Goal: Information Seeking & Learning: Learn about a topic

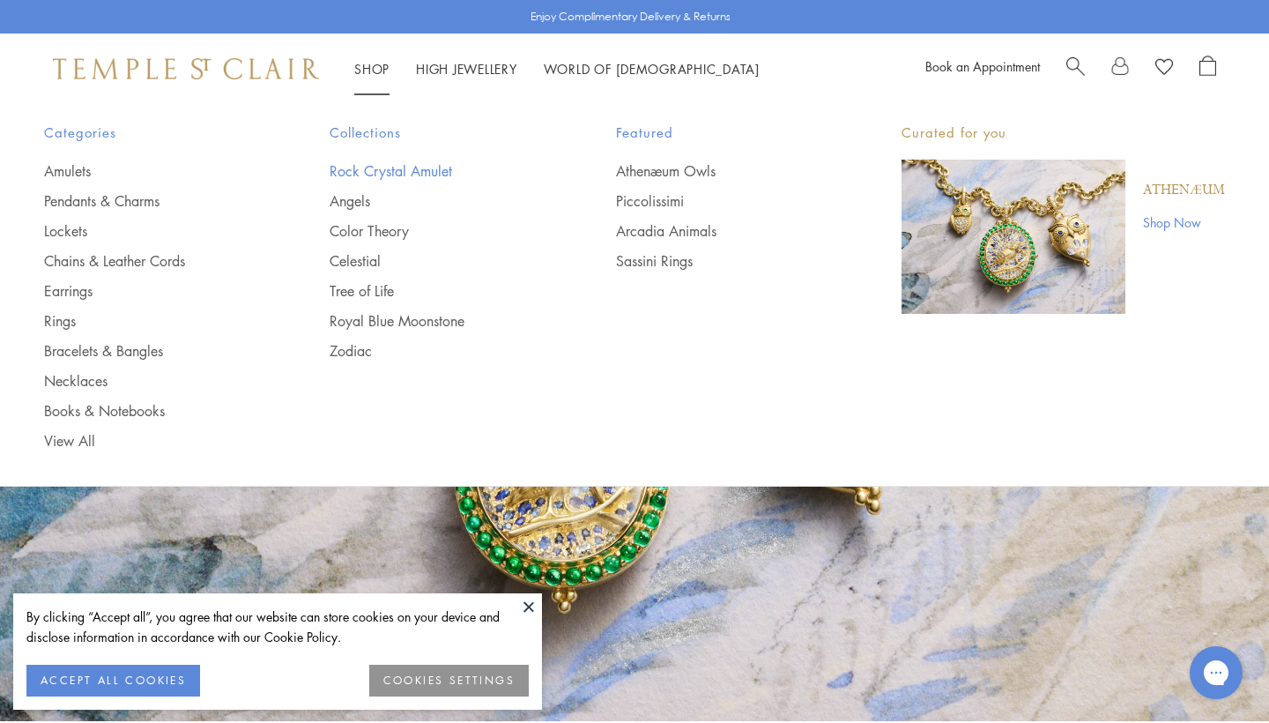
click at [383, 163] on link "Rock Crystal Amulet" at bounding box center [437, 170] width 215 height 19
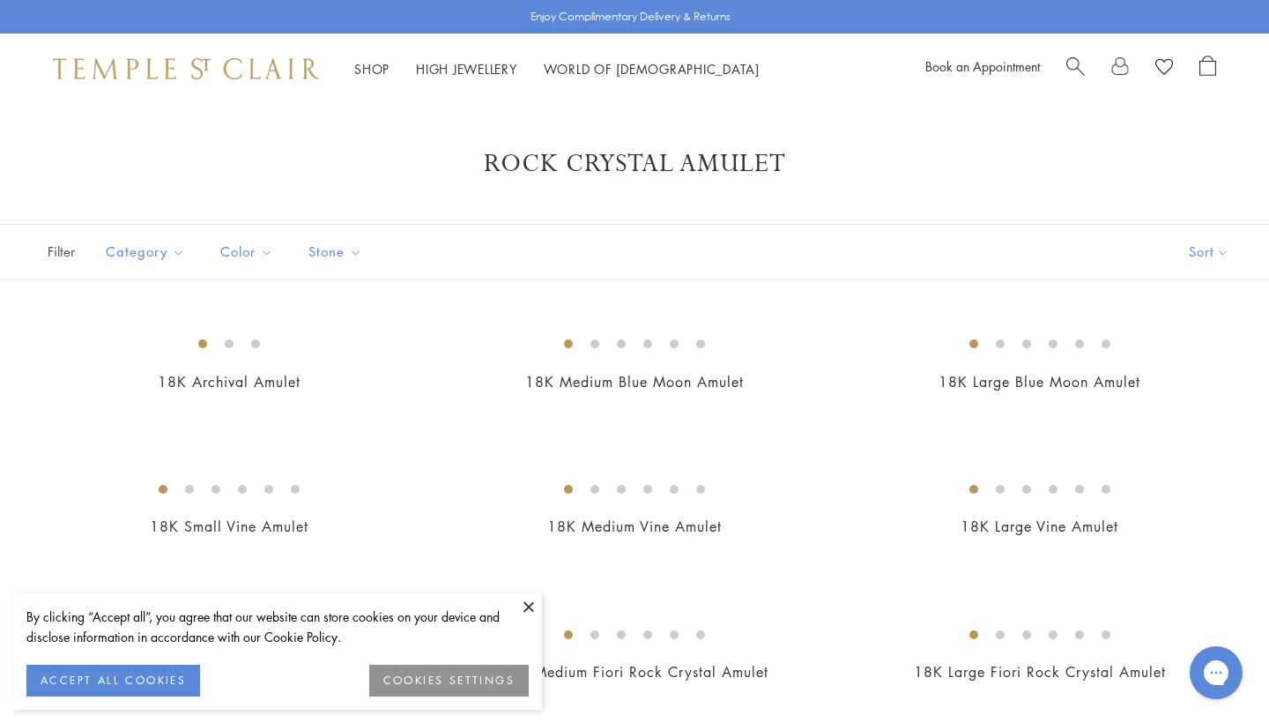
click at [126, 670] on button "ACCEPT ALL COOKIES" at bounding box center [113, 681] width 174 height 32
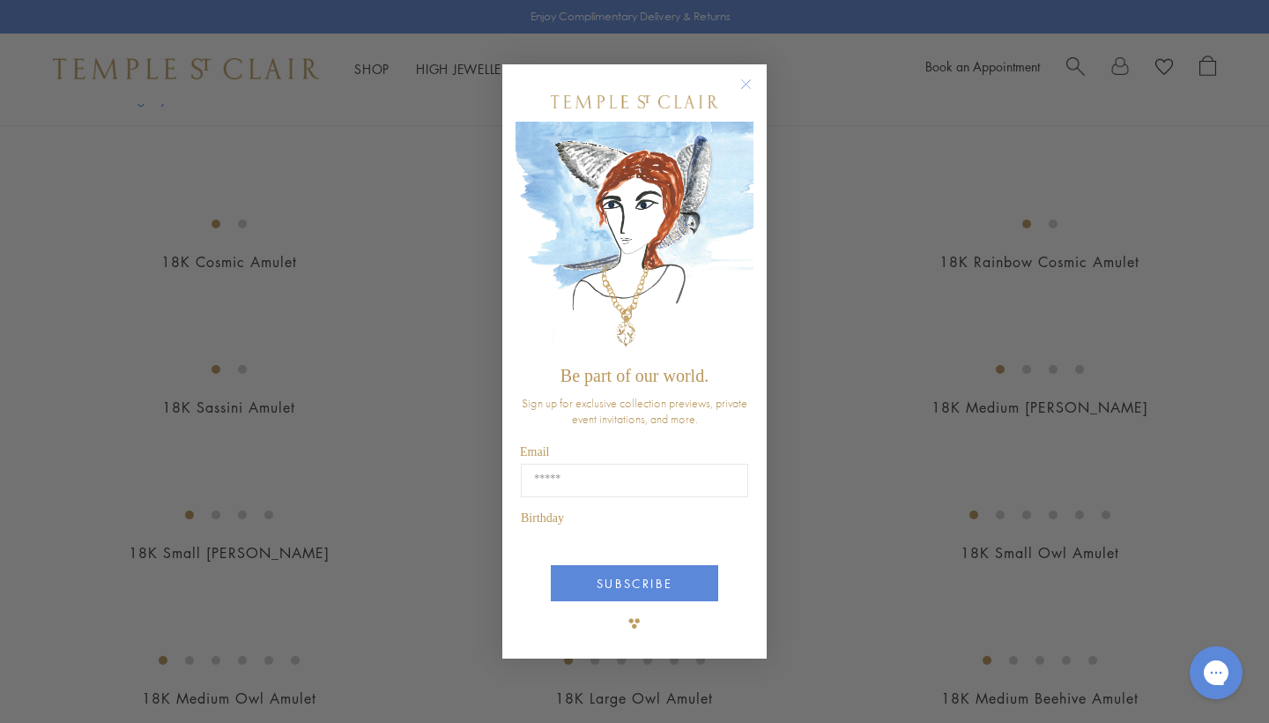
scroll to position [1856, 0]
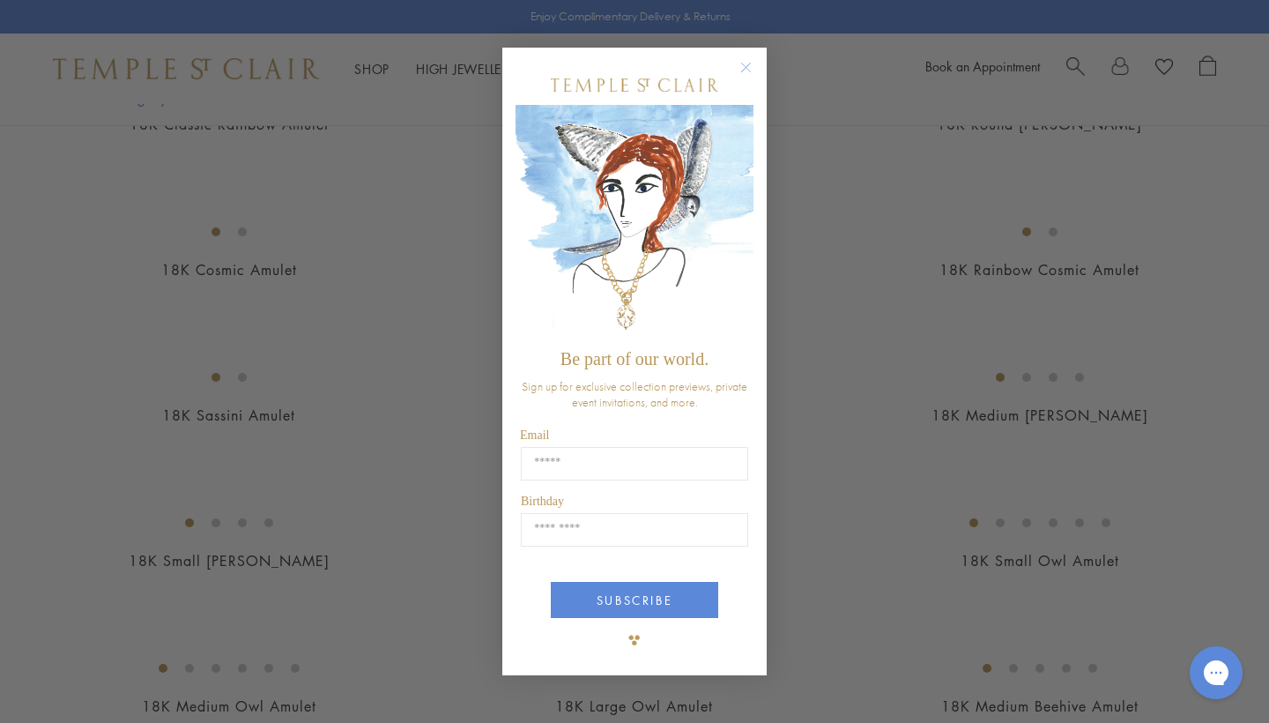
click at [742, 71] on circle "Close dialog" at bounding box center [746, 67] width 21 height 21
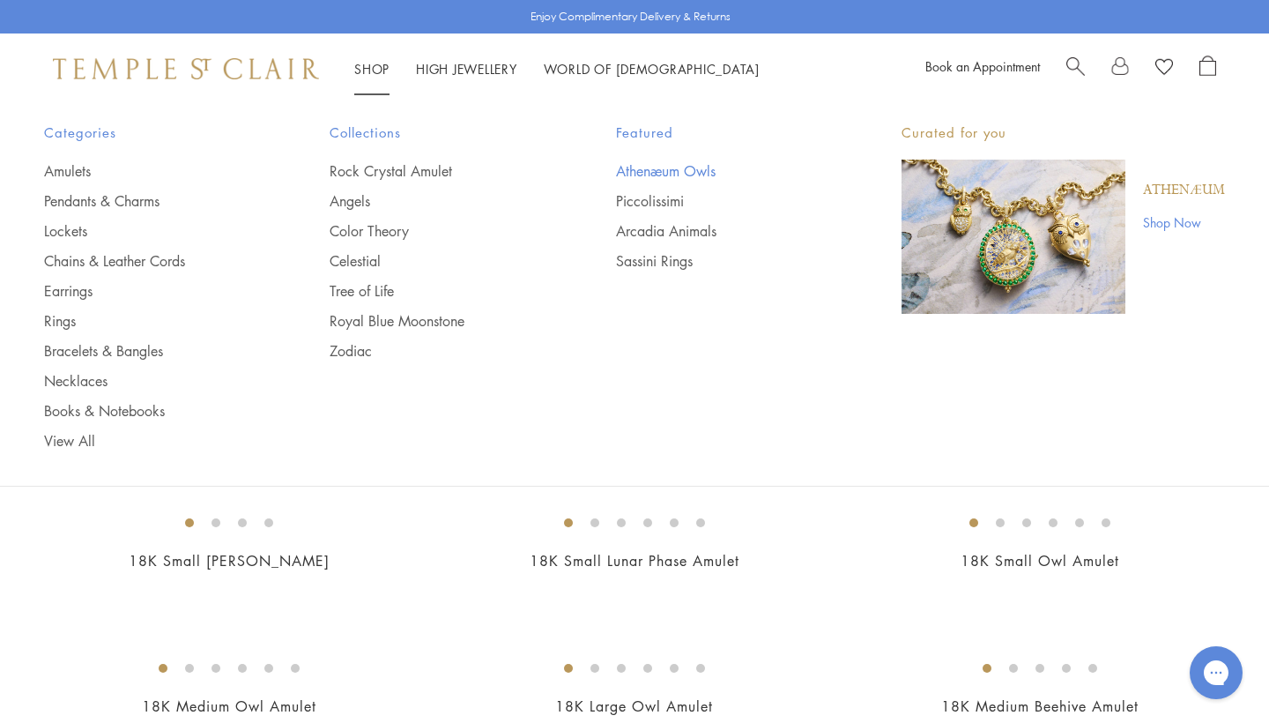
click at [665, 173] on link "Athenæum Owls" at bounding box center [723, 170] width 215 height 19
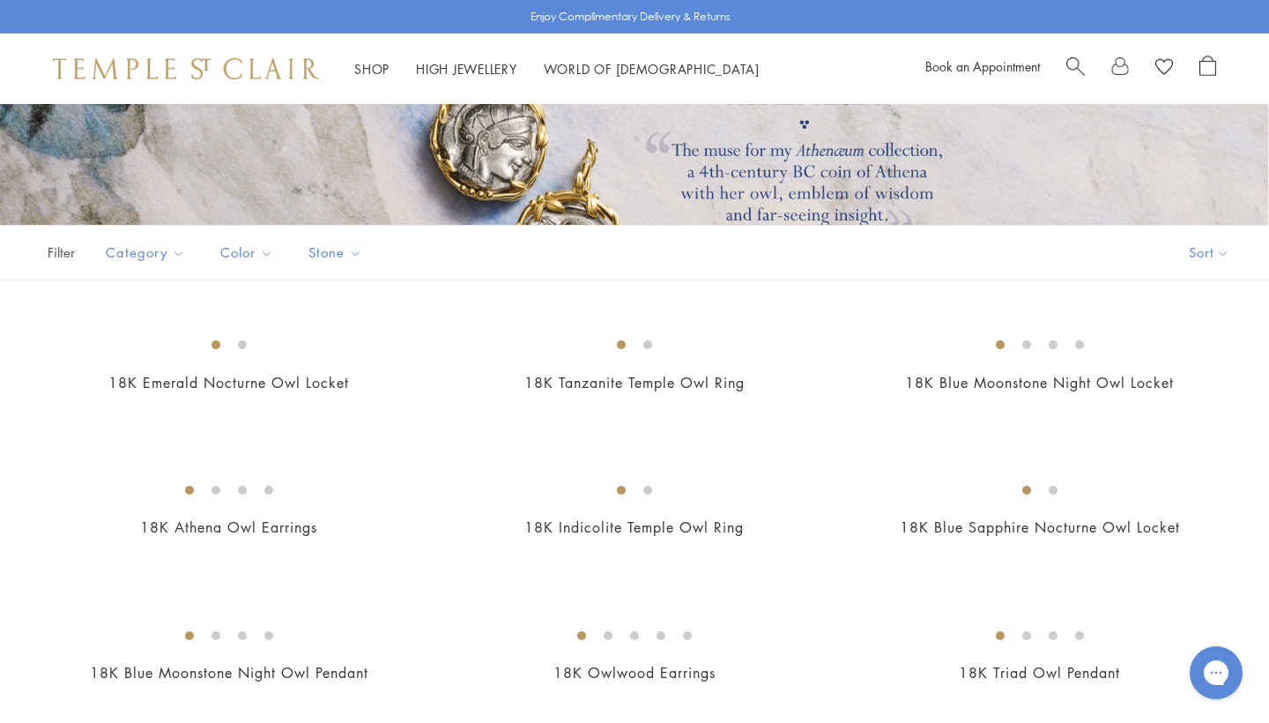
scroll to position [257, 0]
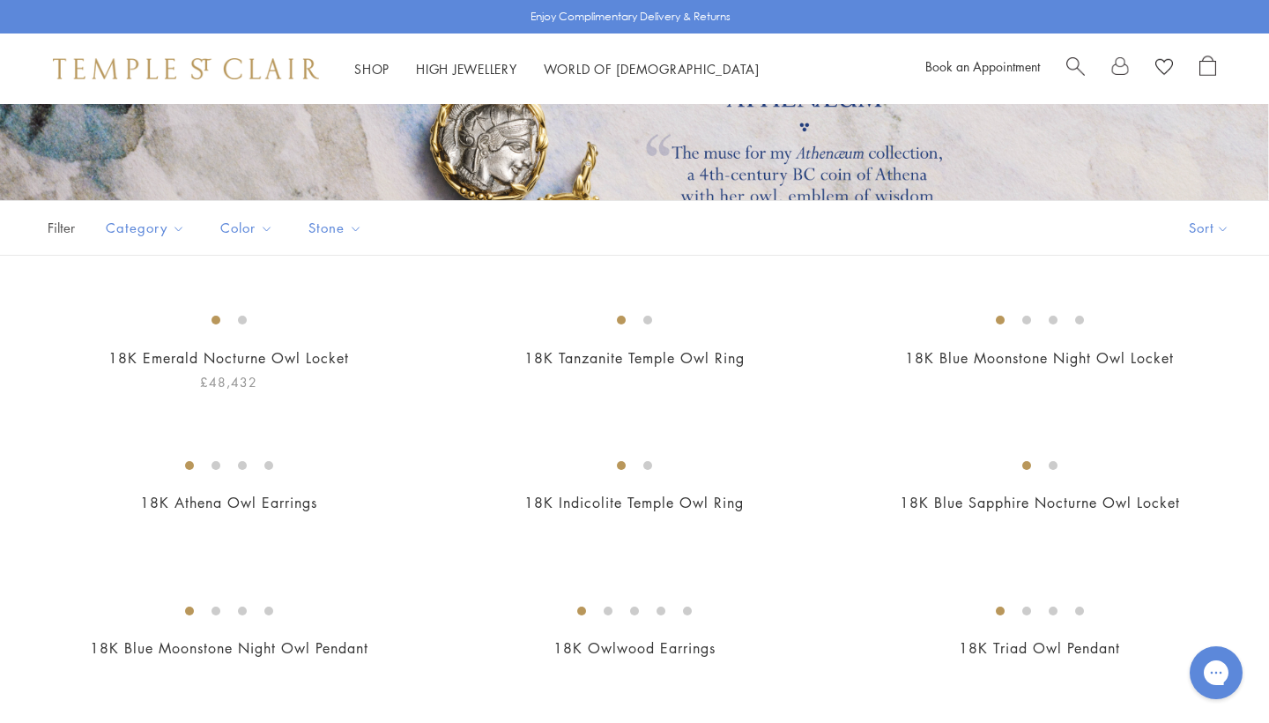
click at [0, 0] on img at bounding box center [0, 0] width 0 height 0
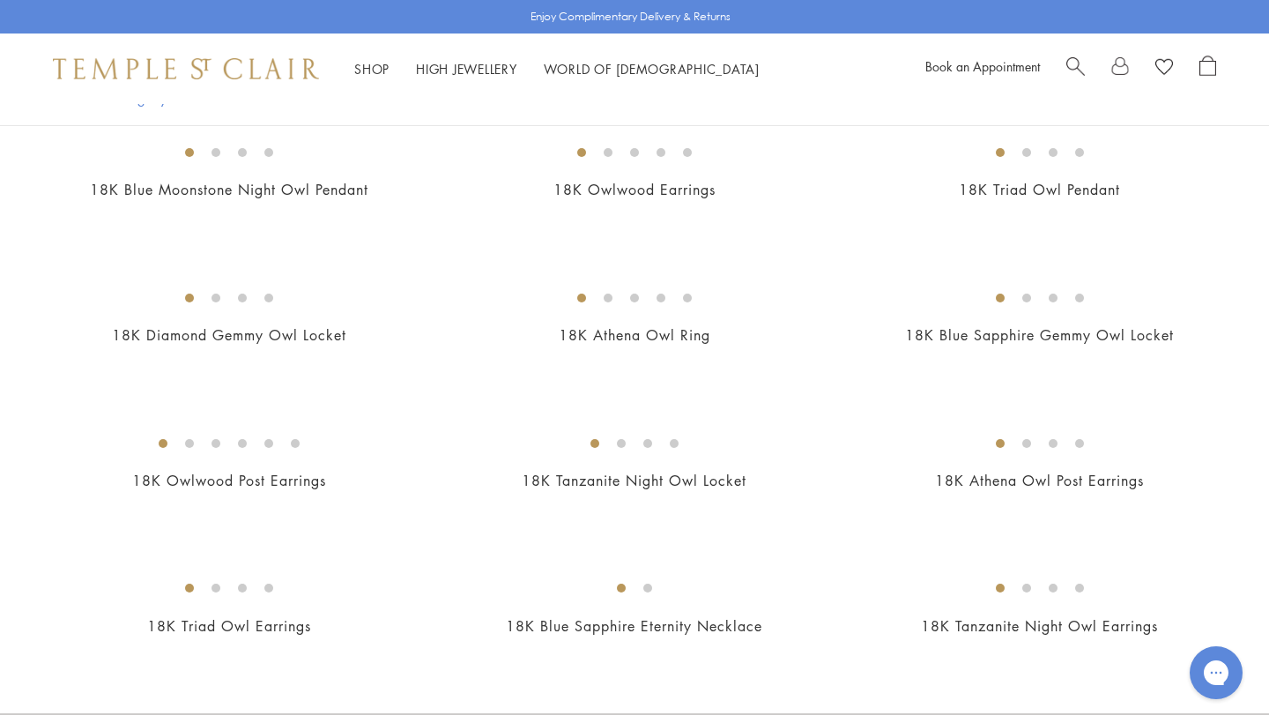
scroll to position [835, 0]
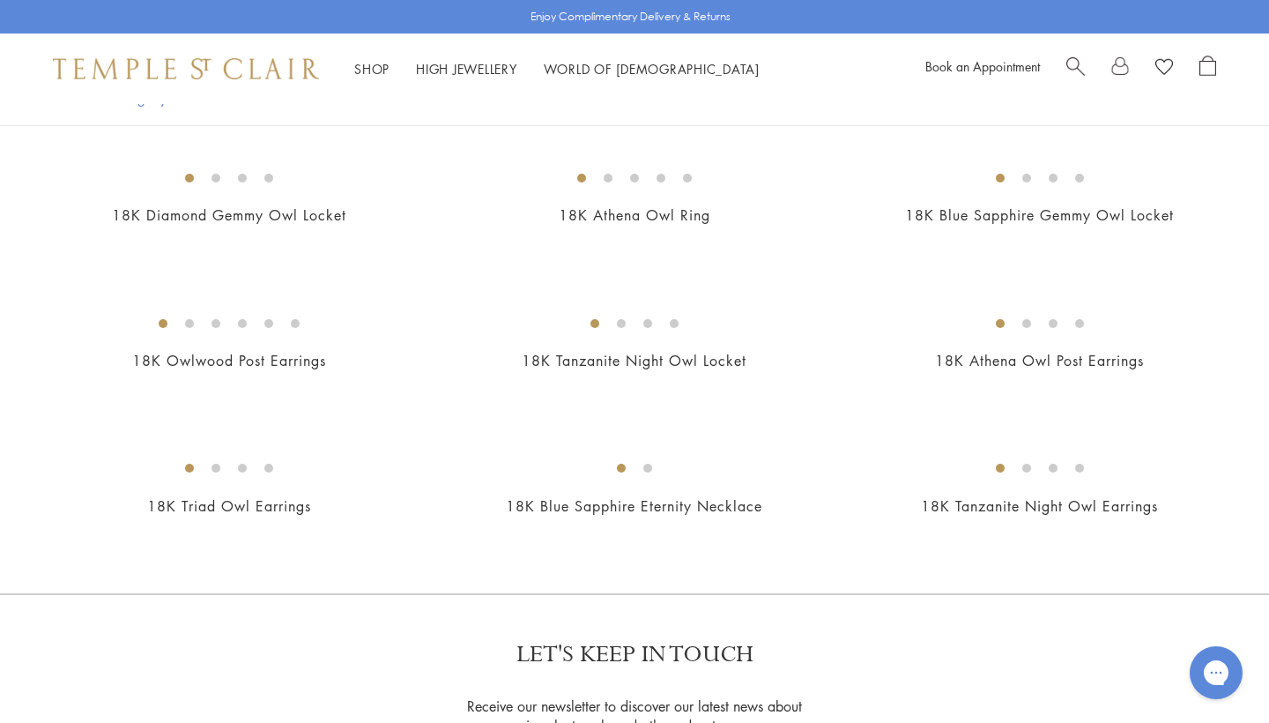
click at [0, 0] on img at bounding box center [0, 0] width 0 height 0
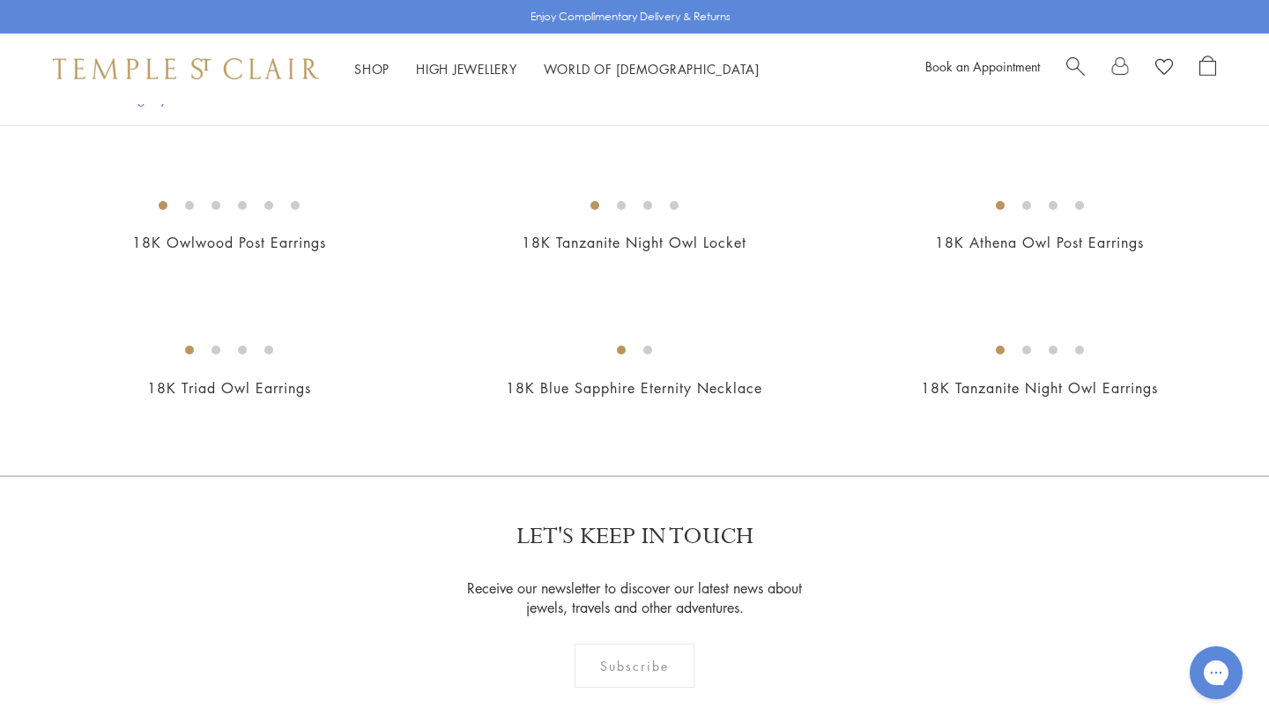
scroll to position [1300, 0]
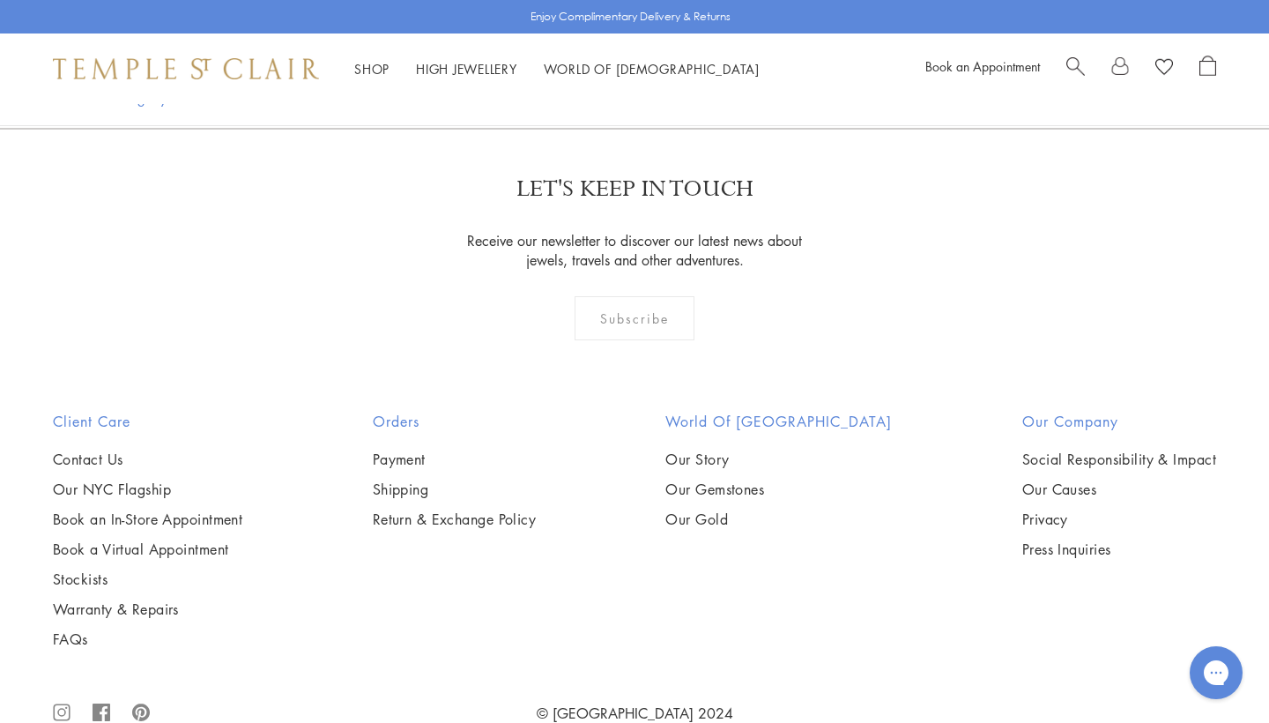
click at [0, 0] on img at bounding box center [0, 0] width 0 height 0
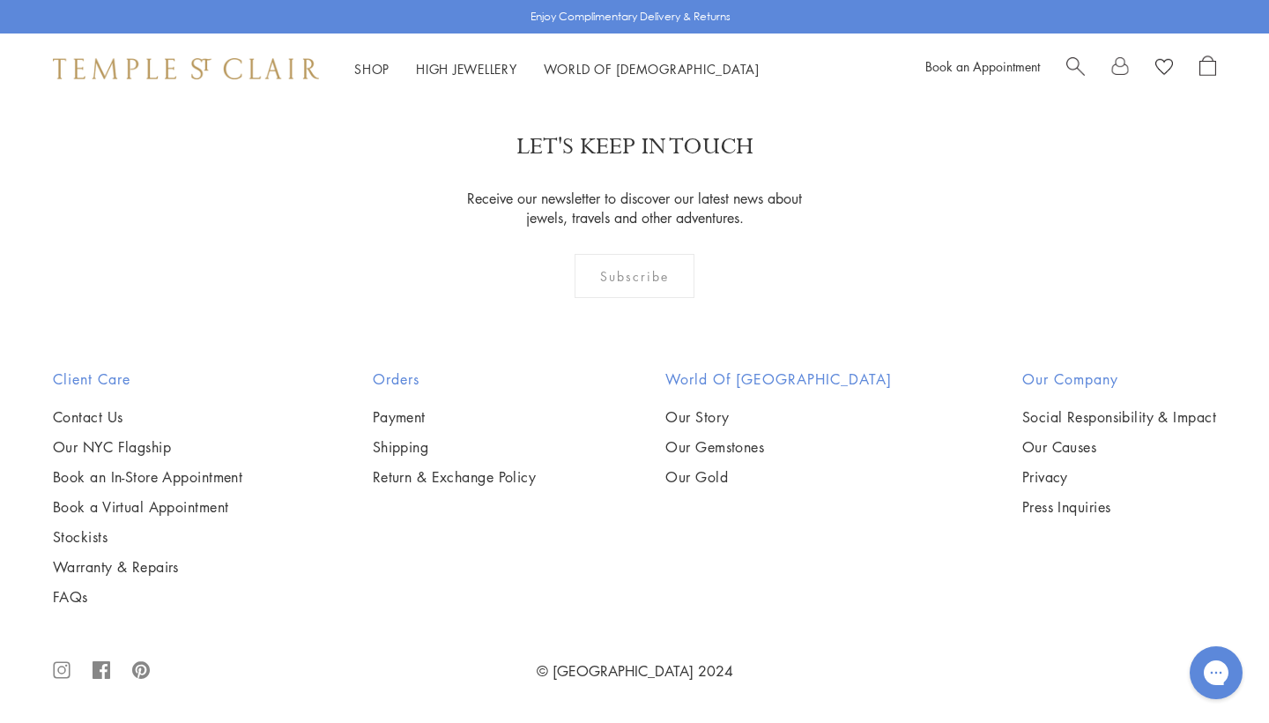
scroll to position [1856, 0]
click at [0, 0] on img at bounding box center [0, 0] width 0 height 0
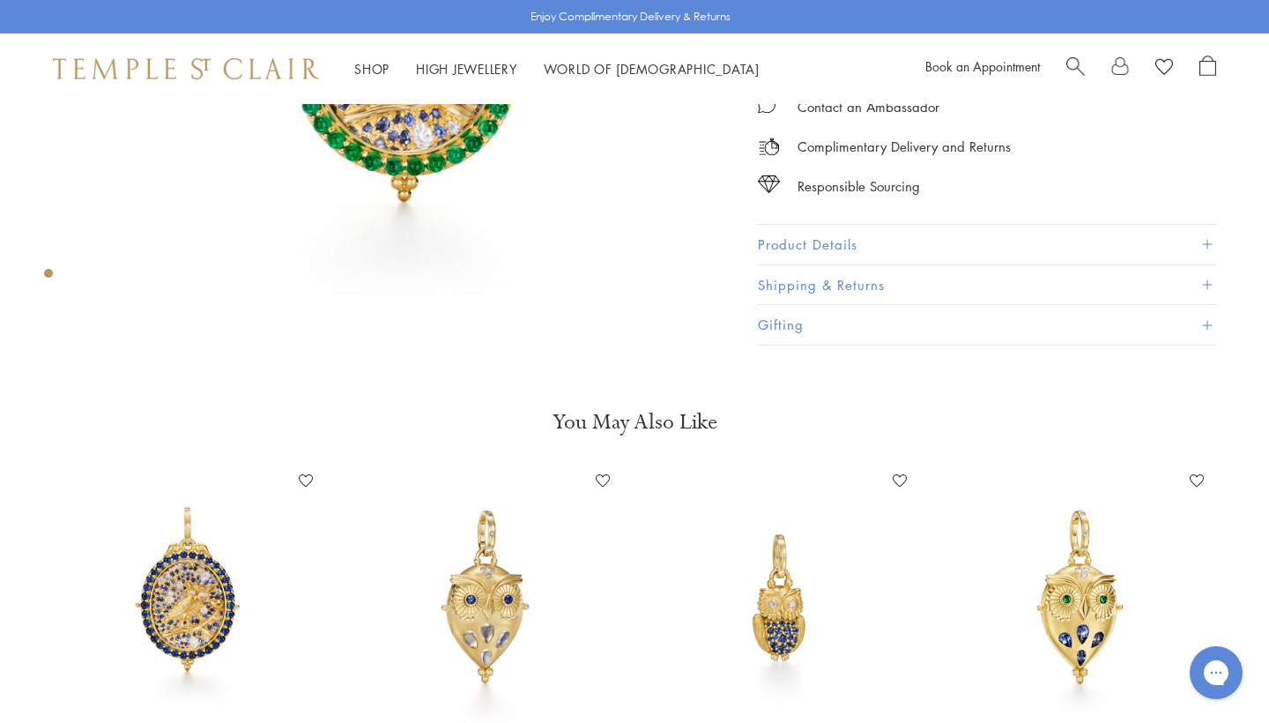
scroll to position [650, 0]
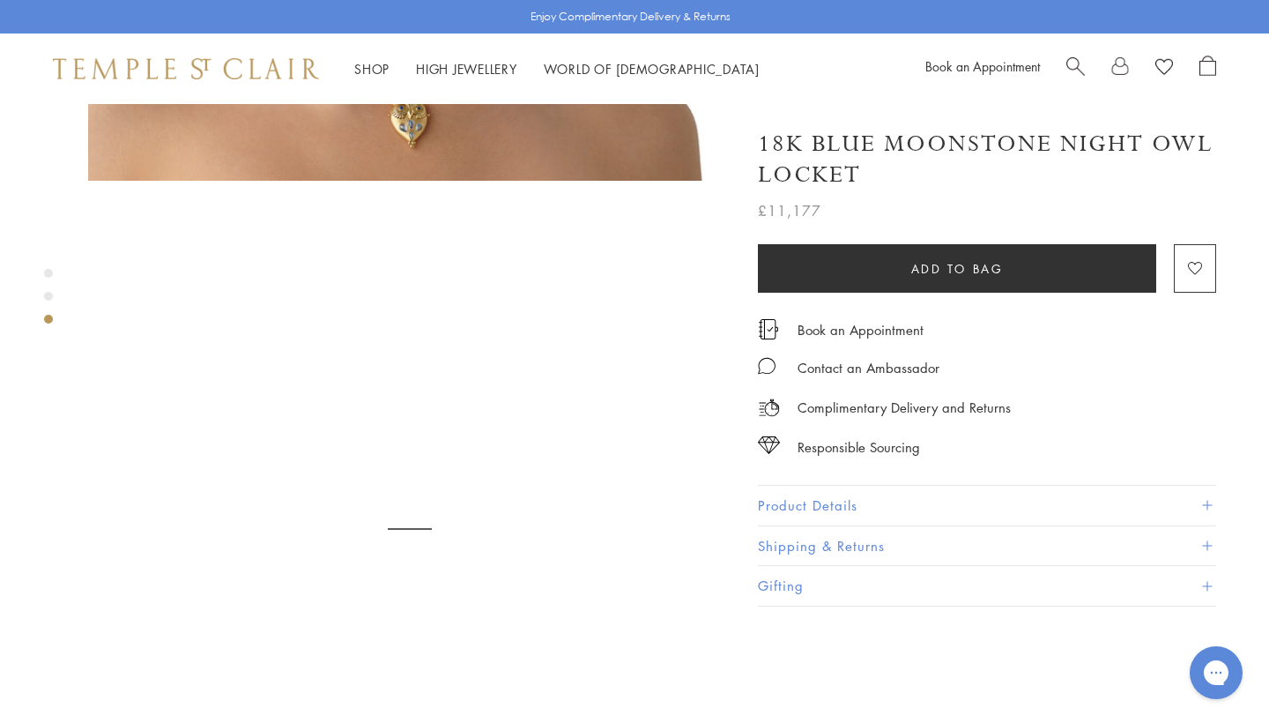
scroll to position [1261, 0]
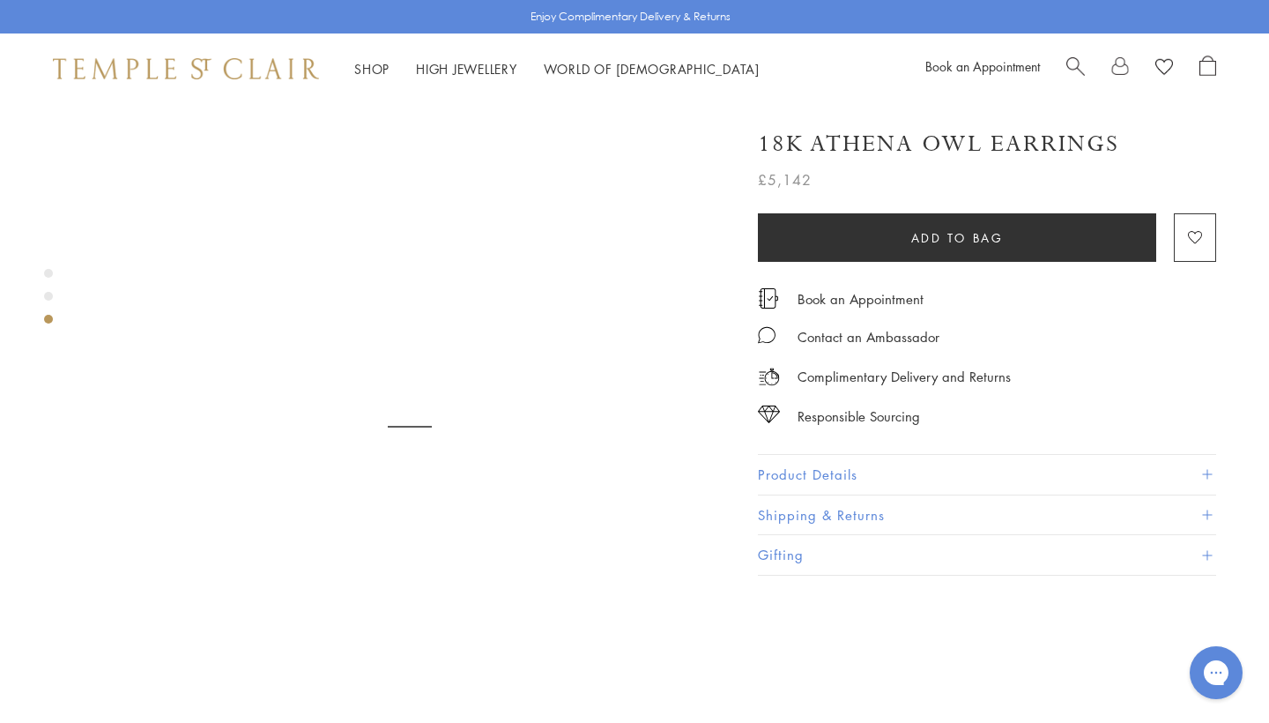
scroll to position [1350, 0]
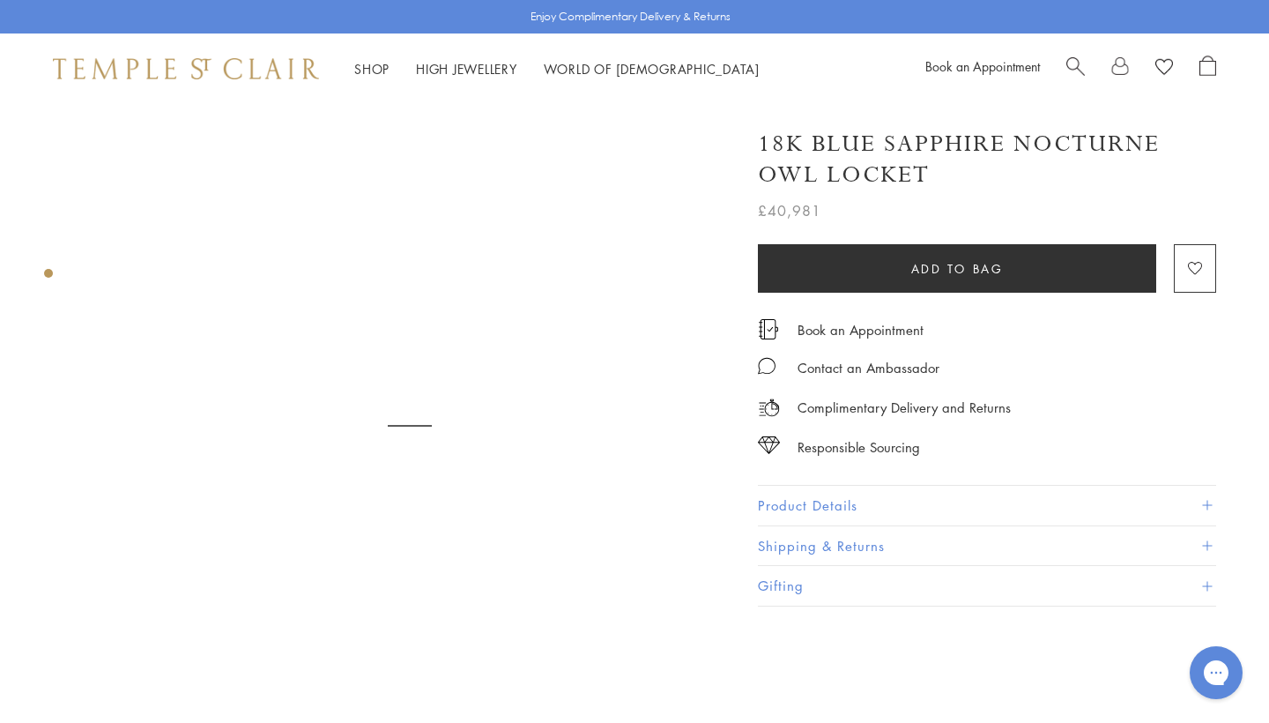
scroll to position [19, 0]
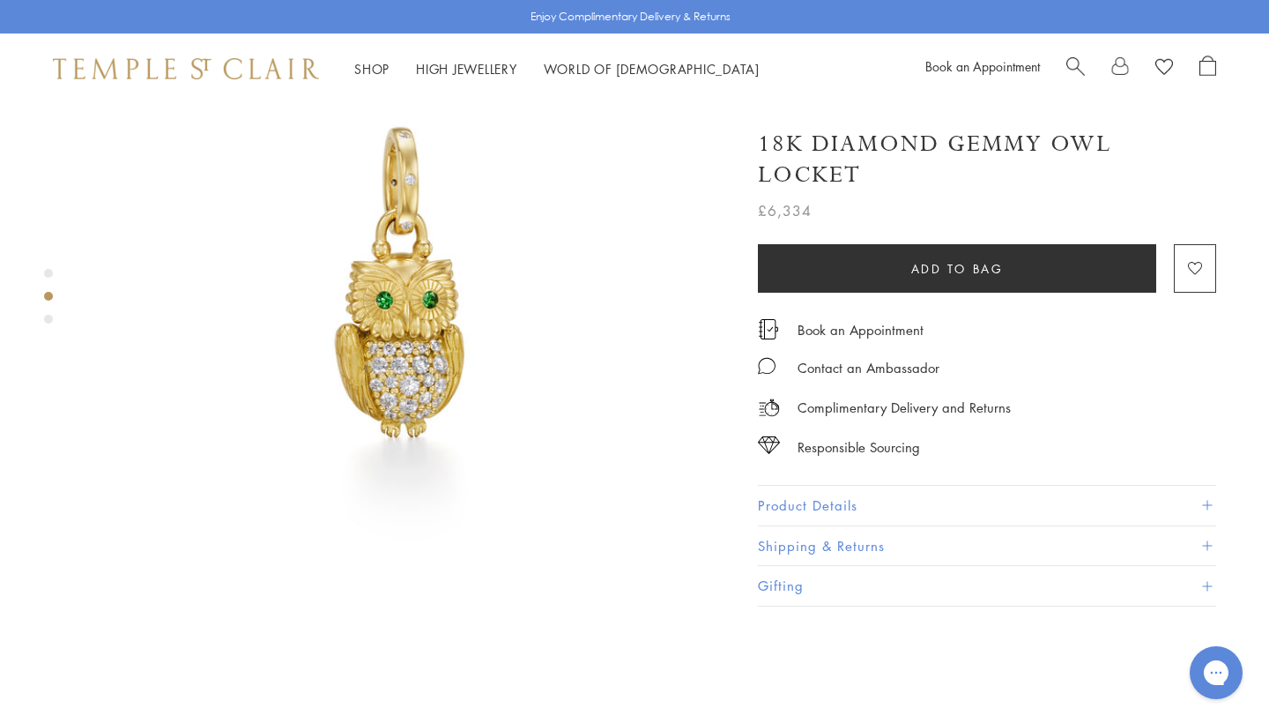
scroll to position [832, 0]
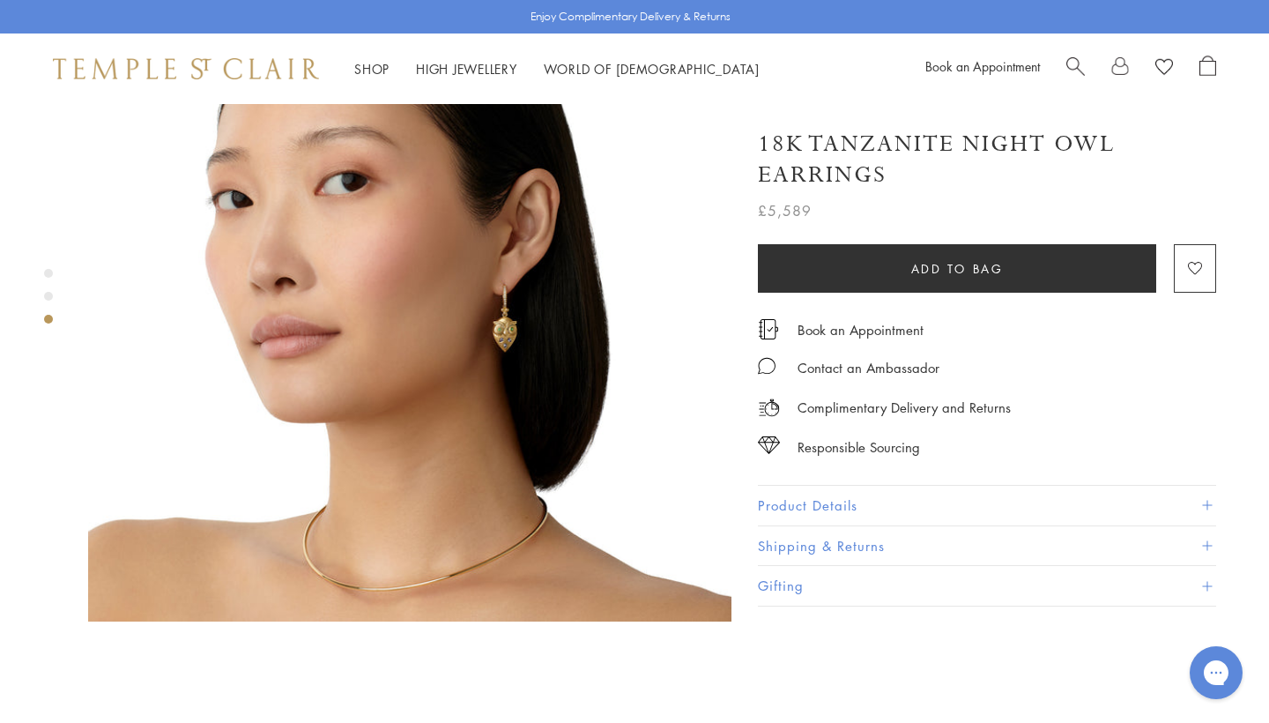
scroll to position [1120, 0]
